Goal: Information Seeking & Learning: Learn about a topic

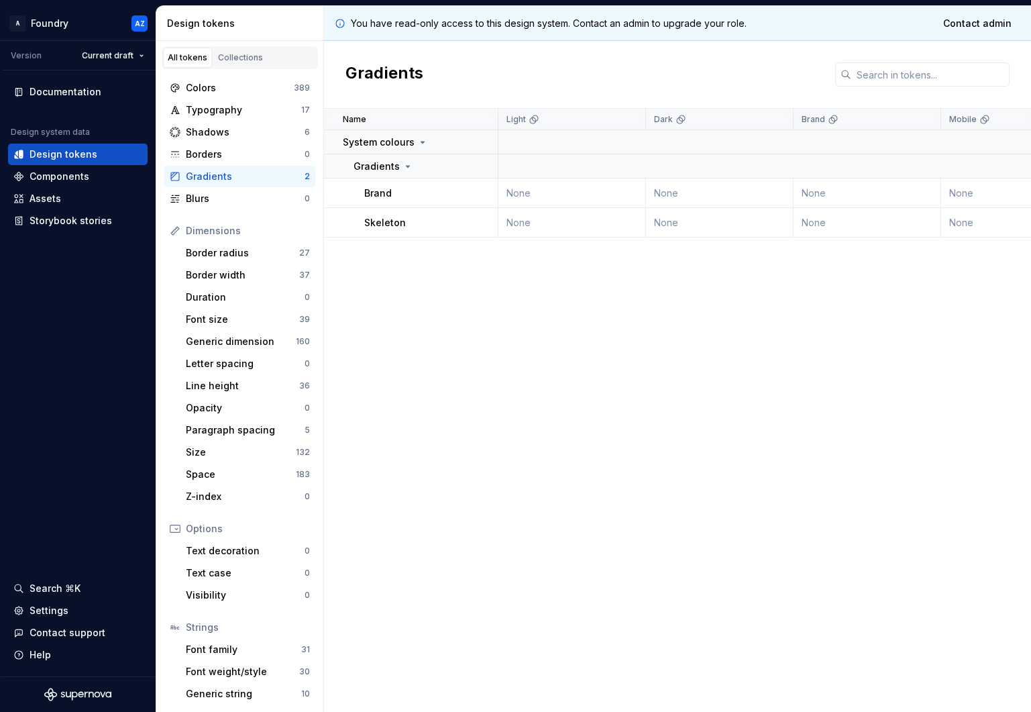
drag, startPoint x: 0, startPoint y: 0, endPoint x: 465, endPoint y: 288, distance: 546.8
click at [466, 288] on div "Name Light Dark Brand Mobile Desktop Syntax: Web Collection Token set Descripti…" at bounding box center [677, 410] width 707 height 603
click at [237, 488] on div "Z-index 0" at bounding box center [247, 496] width 135 height 21
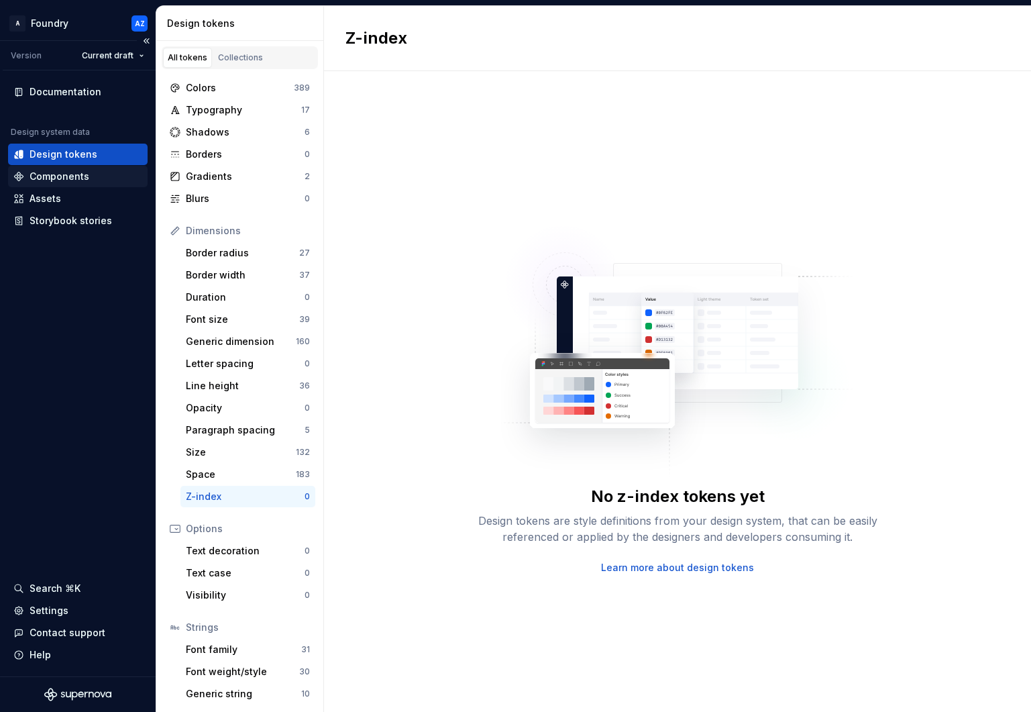
click at [67, 178] on div "Components" at bounding box center [60, 176] width 60 height 13
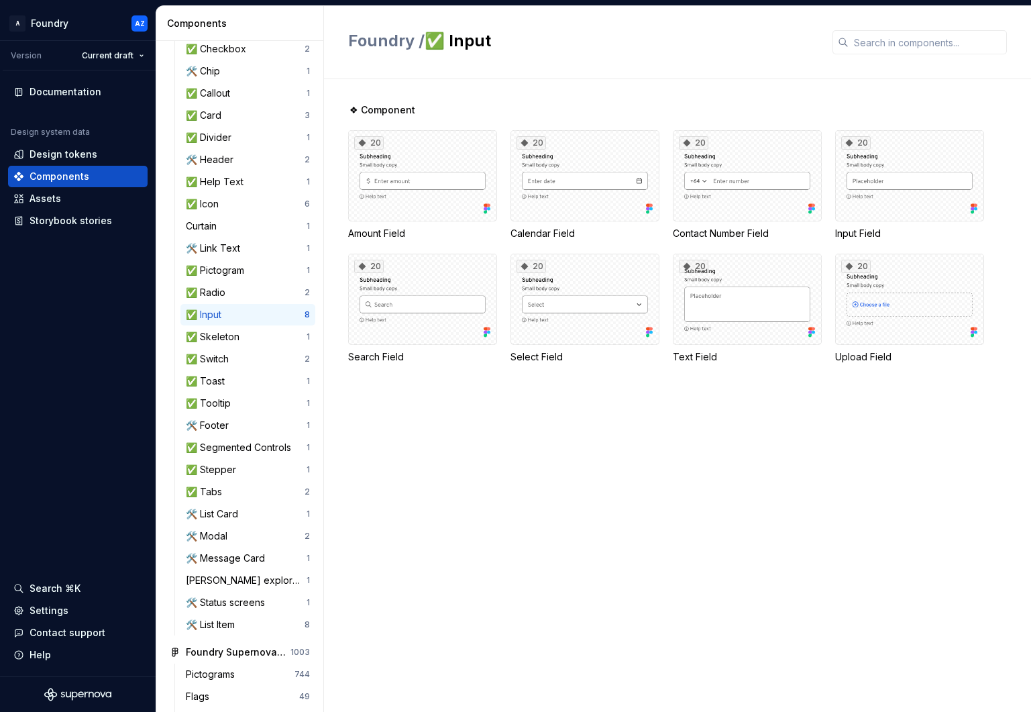
scroll to position [331, 0]
click at [208, 615] on div "🛠️ List Item 8" at bounding box center [247, 623] width 135 height 21
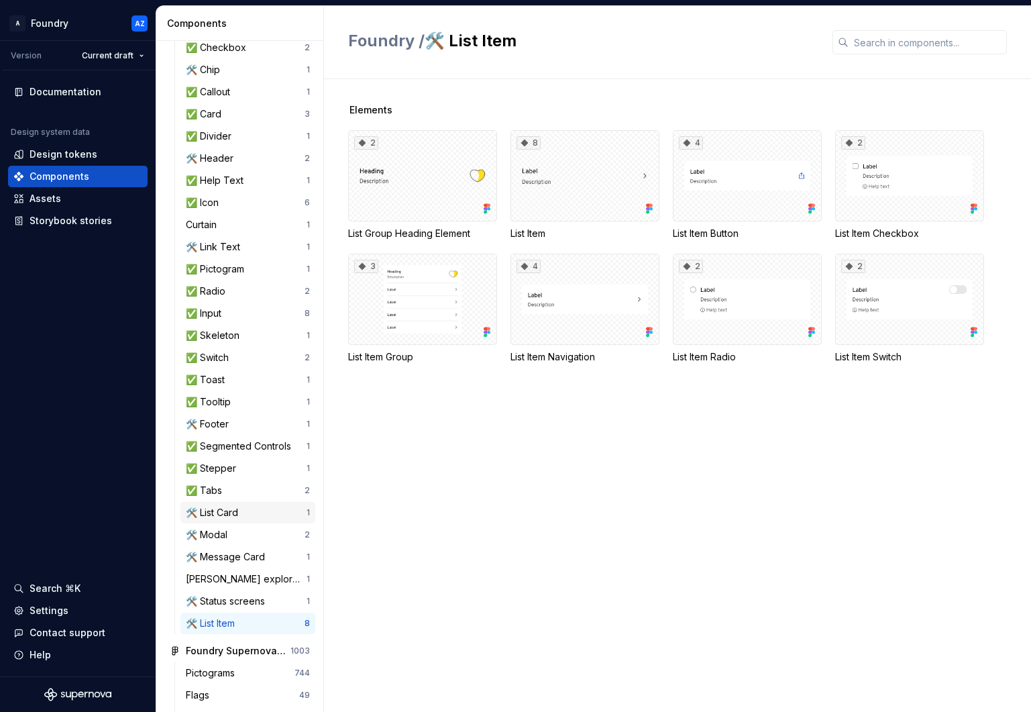
click at [235, 511] on div "🛠️ List Card" at bounding box center [215, 512] width 58 height 13
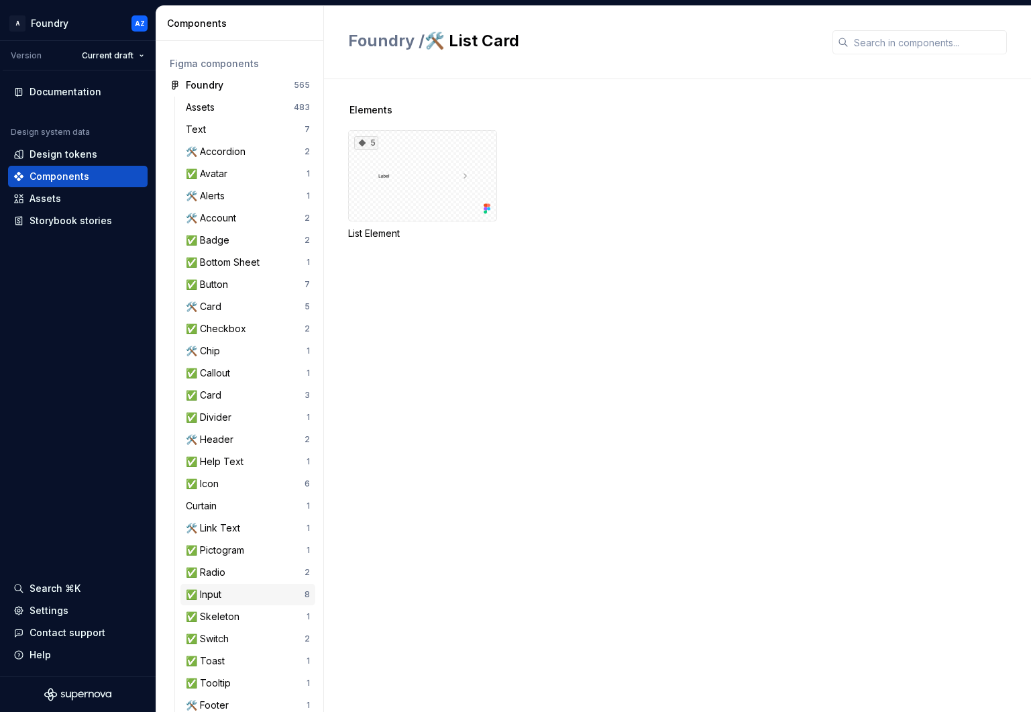
scroll to position [49, 0]
click at [213, 84] on div "Foundry" at bounding box center [205, 85] width 38 height 13
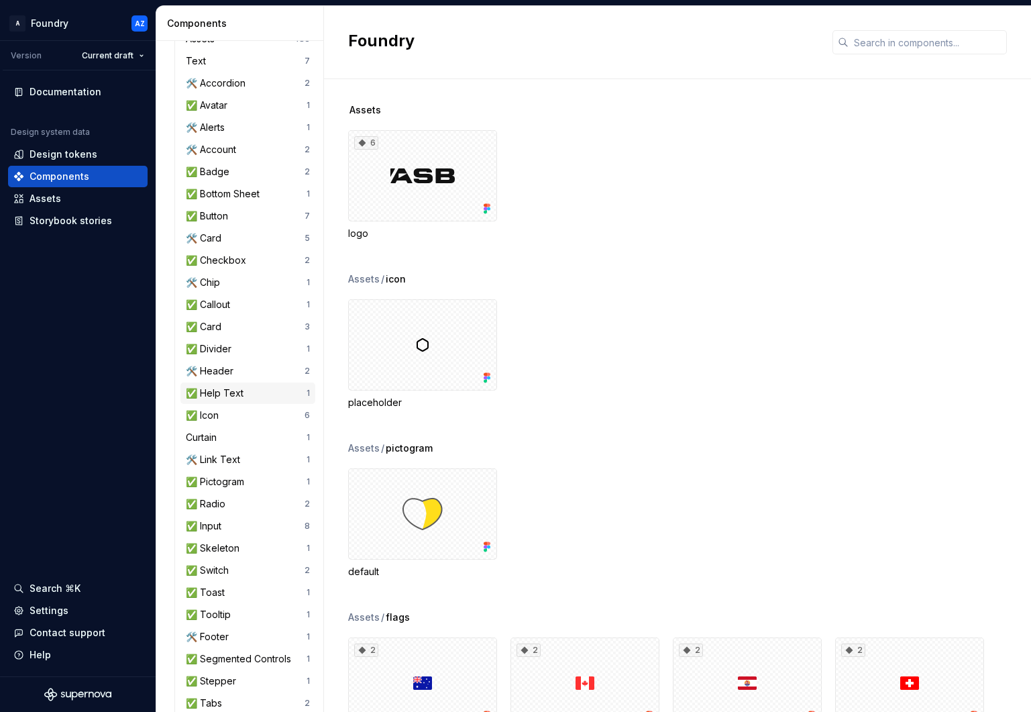
scroll to position [123, 0]
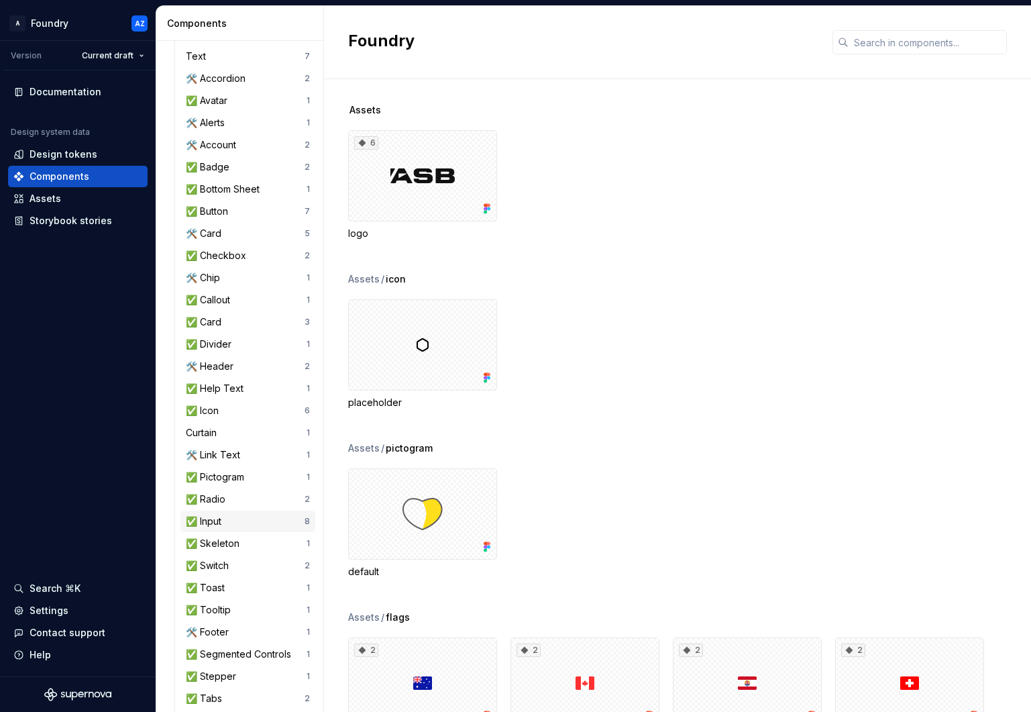
click at [230, 521] on div "✅ Input" at bounding box center [245, 521] width 119 height 13
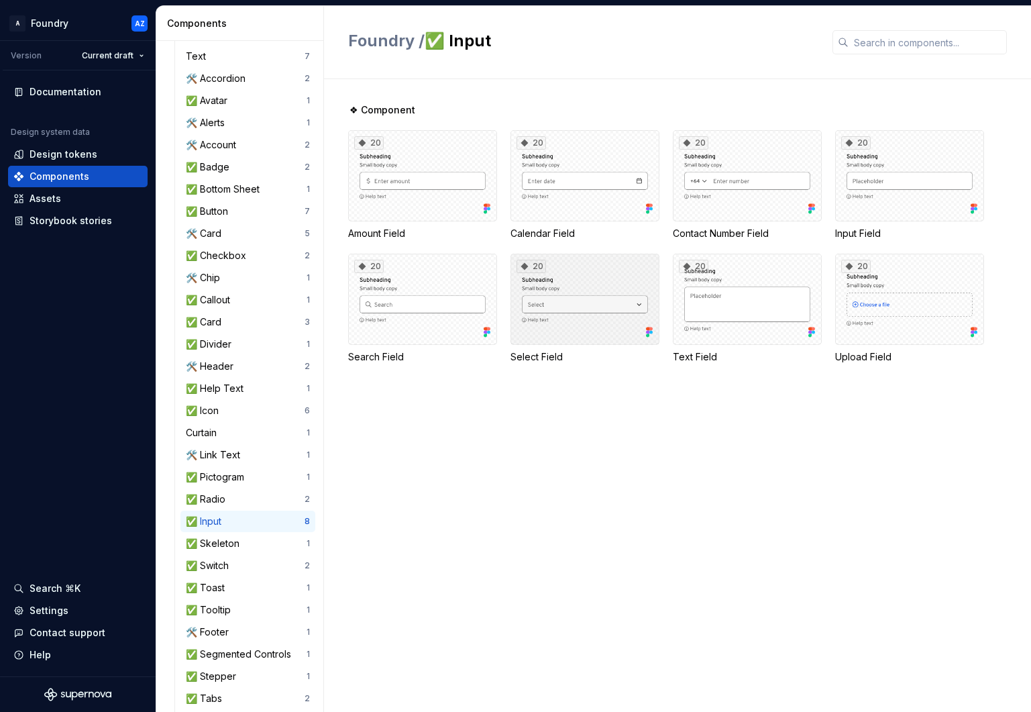
click at [566, 327] on div "20" at bounding box center [585, 299] width 149 height 91
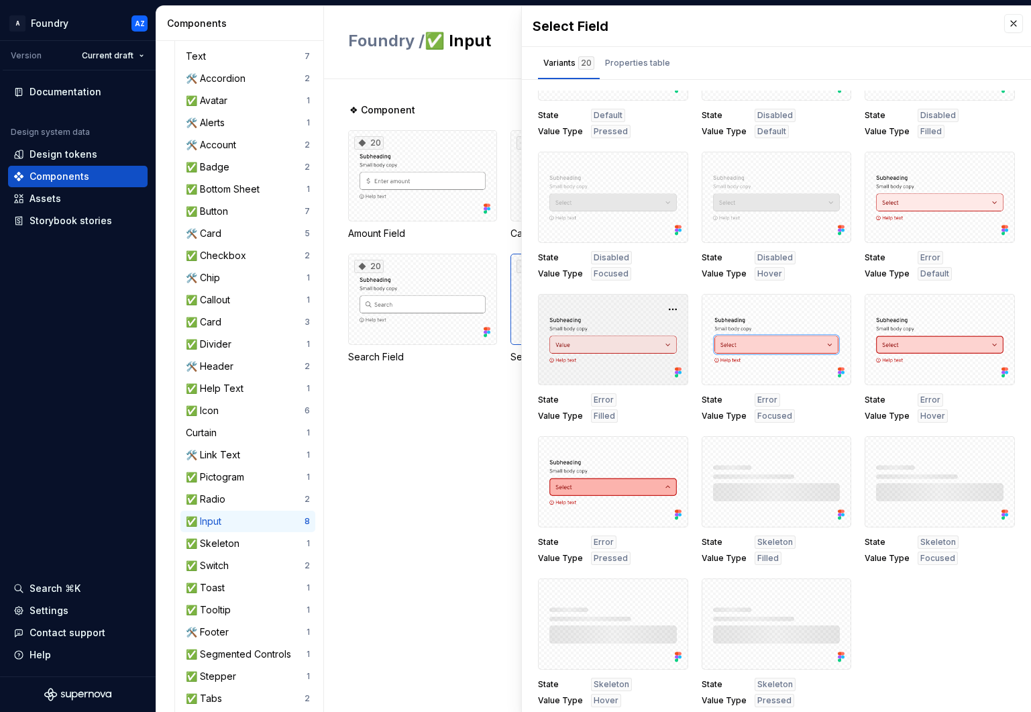
scroll to position [6, 0]
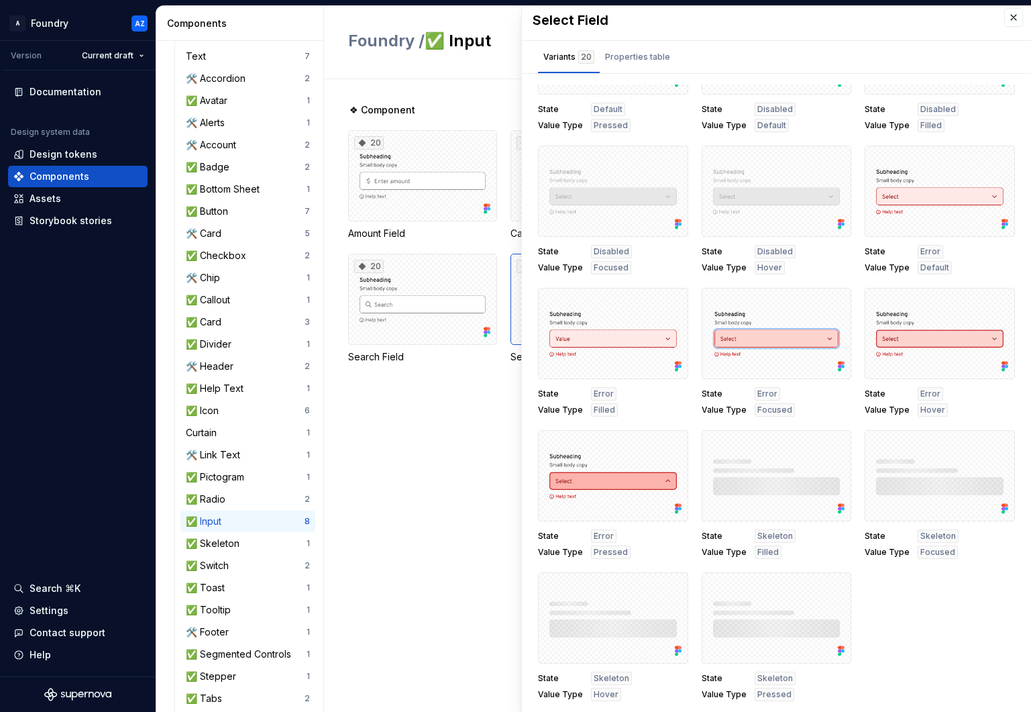
click at [458, 382] on div "❖ Component 20 Amount Field 20 Calendar Field 20 Contact Number Field 20 Input …" at bounding box center [689, 249] width 683 height 293
drag, startPoint x: 1012, startPoint y: 16, endPoint x: 1003, endPoint y: 20, distance: 10.2
click at [1012, 16] on button "button" at bounding box center [1013, 17] width 19 height 19
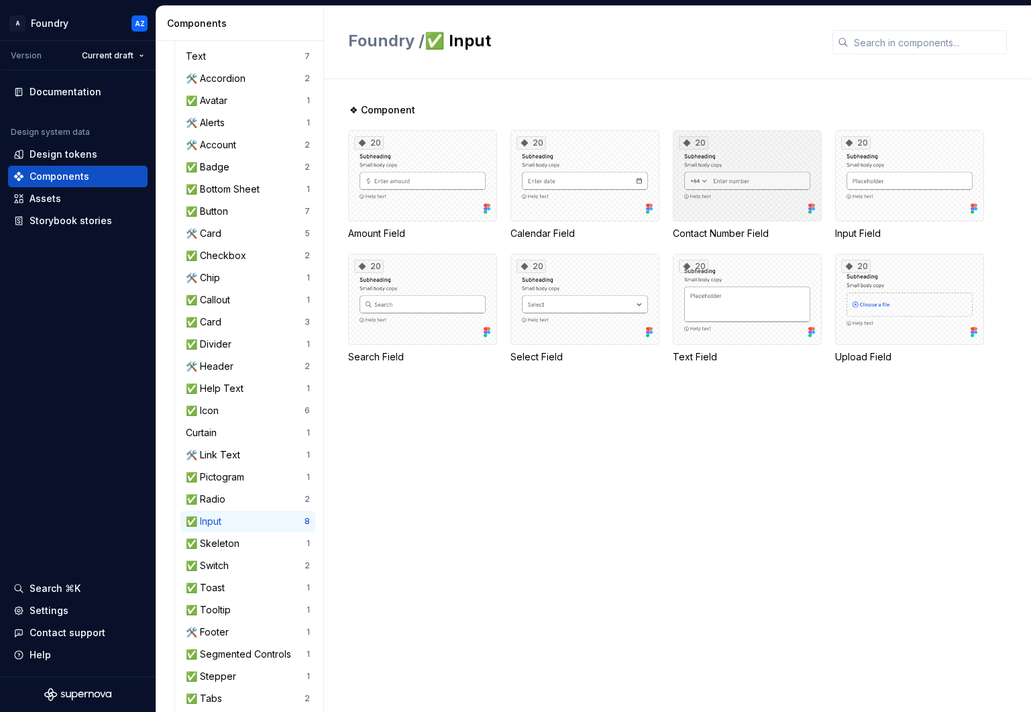
click at [706, 185] on div "20" at bounding box center [747, 175] width 149 height 91
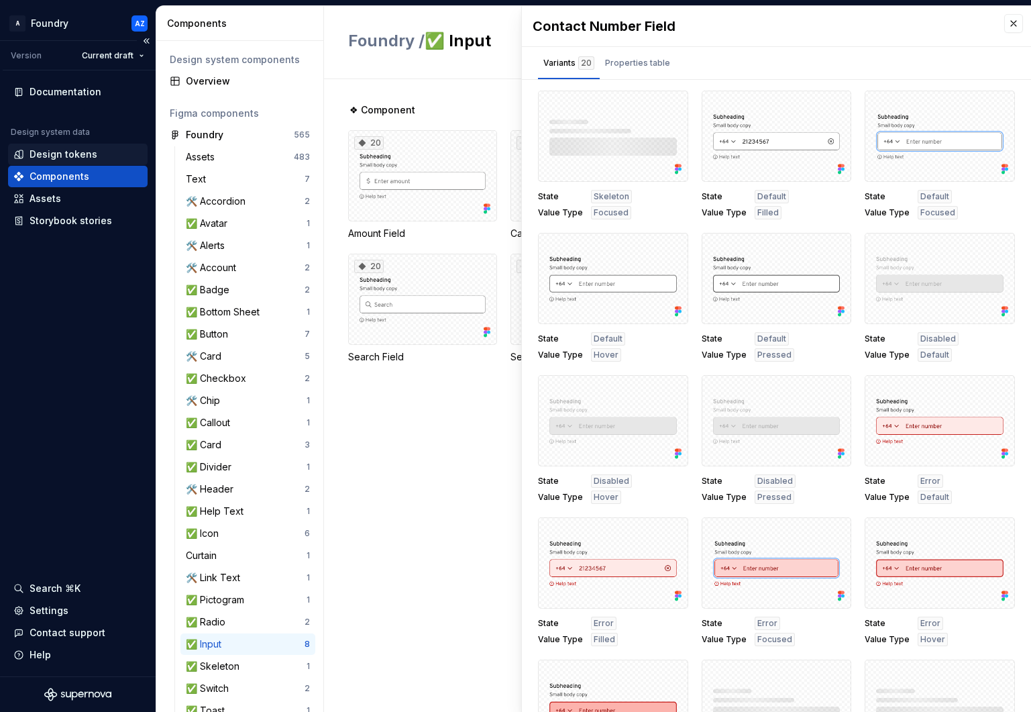
click at [58, 155] on div "Design tokens" at bounding box center [64, 154] width 68 height 13
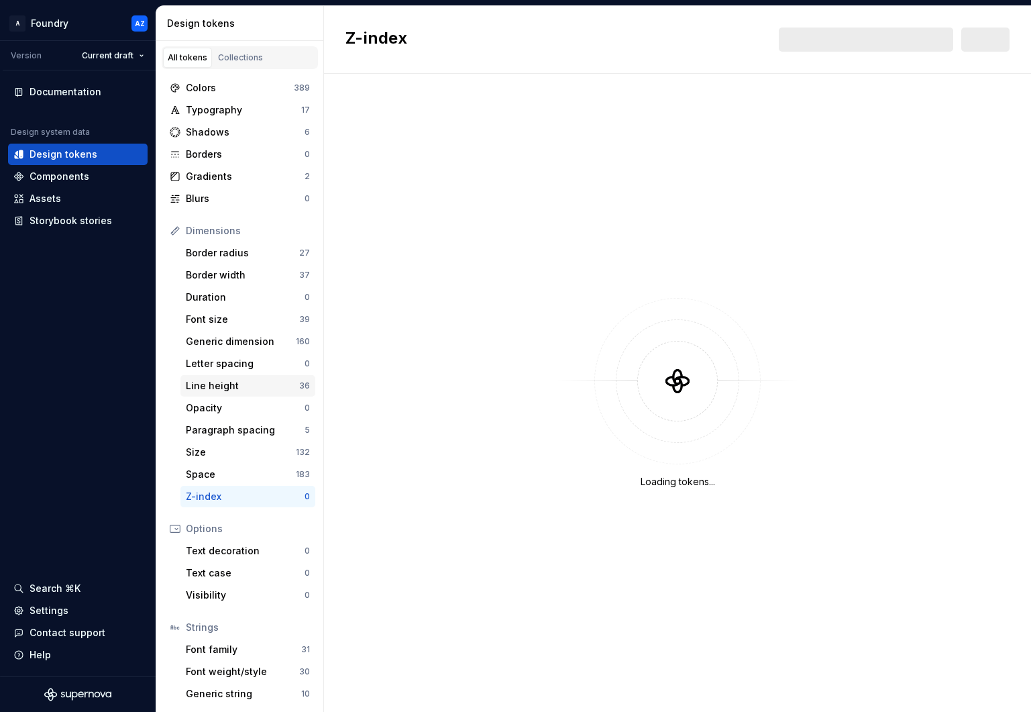
click at [213, 387] on div "Line height" at bounding box center [242, 385] width 113 height 13
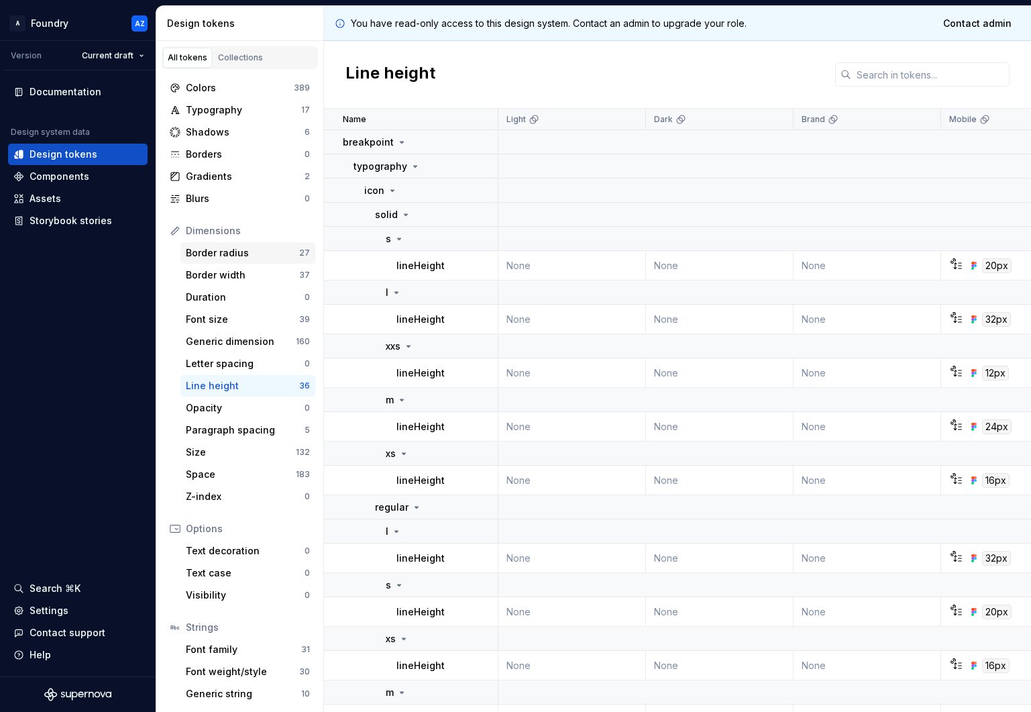
click at [225, 250] on div "Border radius" at bounding box center [242, 252] width 113 height 13
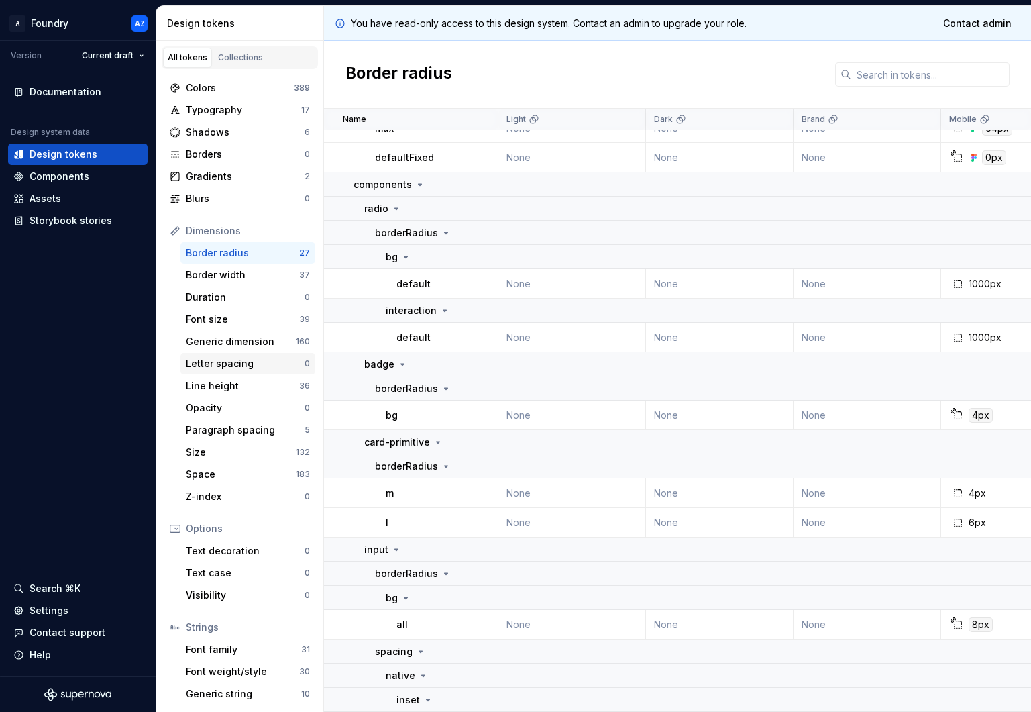
scroll to position [23, 0]
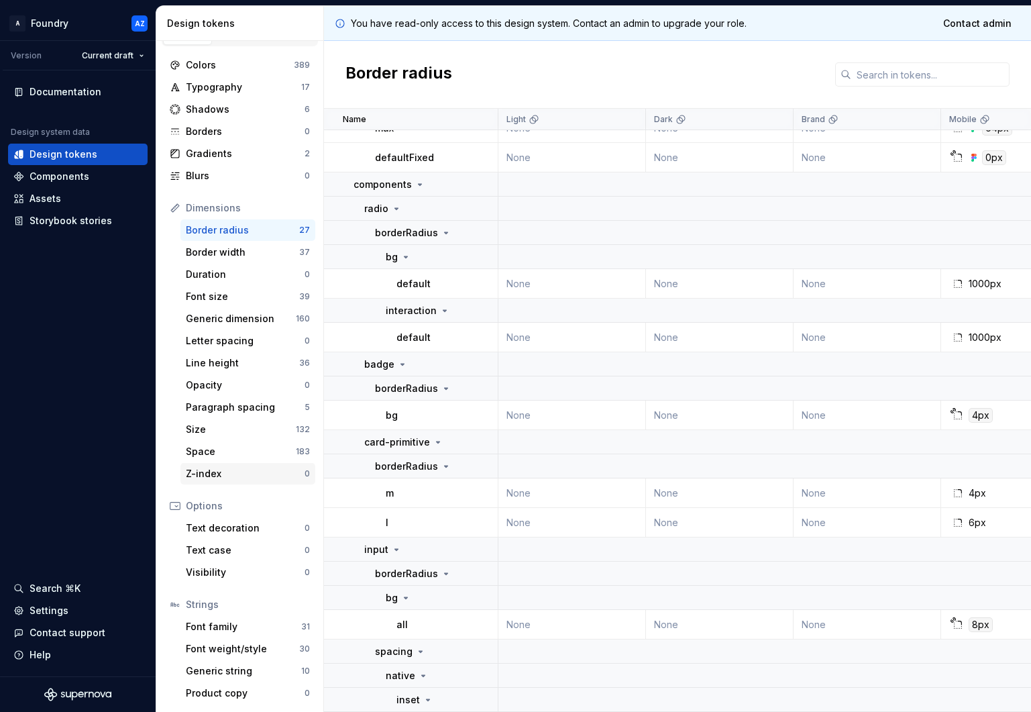
click at [225, 475] on div "Z-index" at bounding box center [245, 473] width 119 height 13
